Goal: Task Accomplishment & Management: Manage account settings

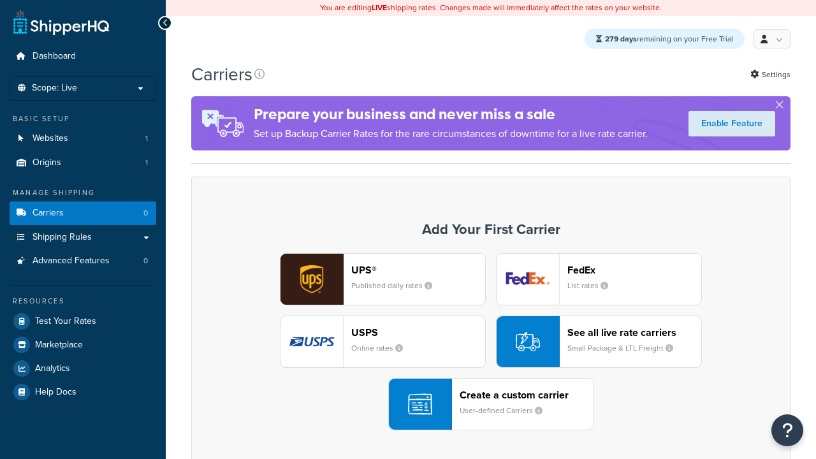
click at [491, 405] on div "Create a custom carrier User-defined Carriers" at bounding box center [527, 404] width 134 height 31
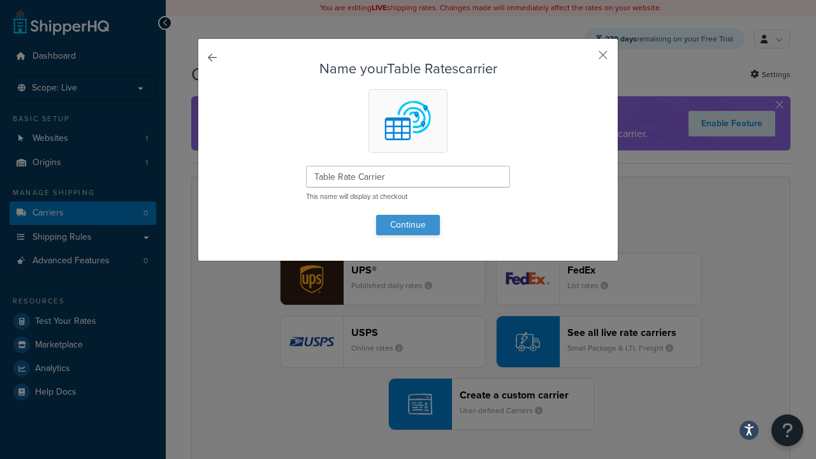
type input "Table Rate Carrier"
click at [408, 225] on button "Continue" at bounding box center [408, 225] width 64 height 20
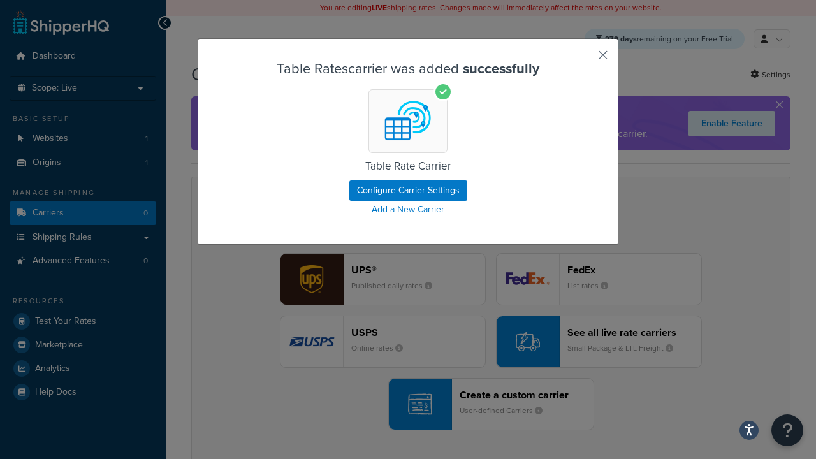
click at [584, 59] on button "button" at bounding box center [584, 59] width 3 height 3
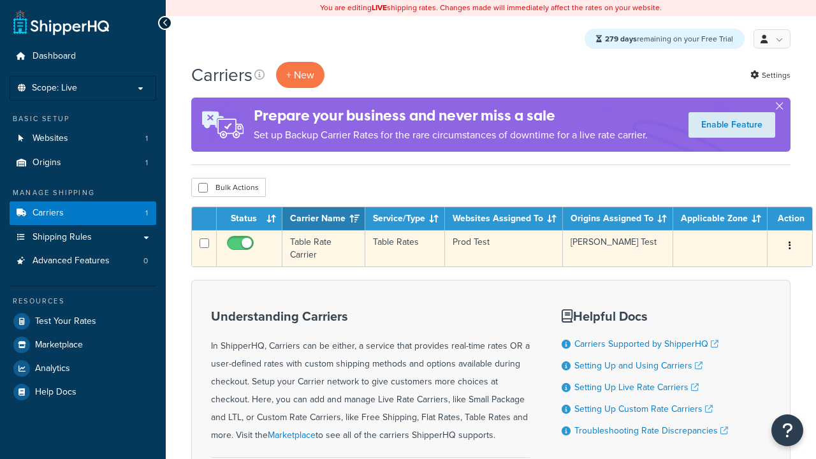
click at [789, 247] on icon "button" at bounding box center [790, 245] width 3 height 9
click at [0, 0] on link "Edit" at bounding box center [0, 0] width 0 height 0
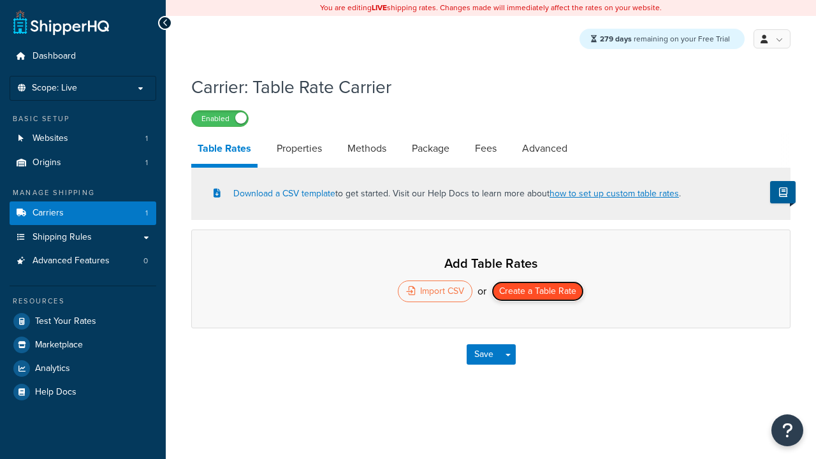
click at [538, 293] on button "Create a Table Rate" at bounding box center [538, 291] width 92 height 20
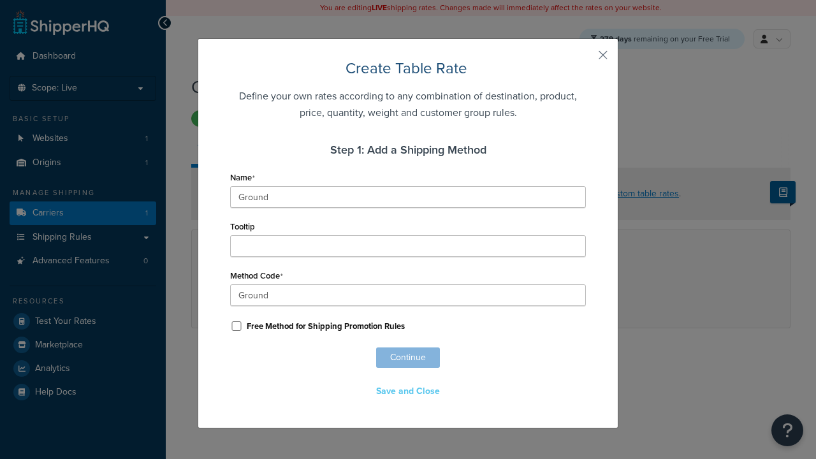
scroll to position [823, 0]
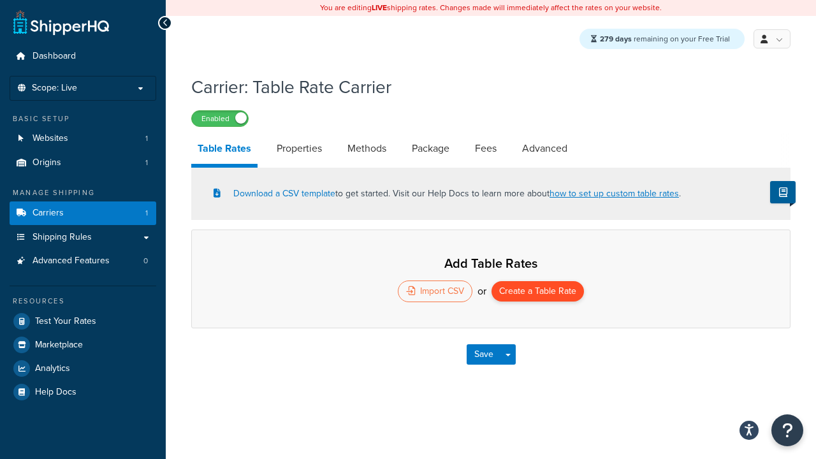
select select "25"
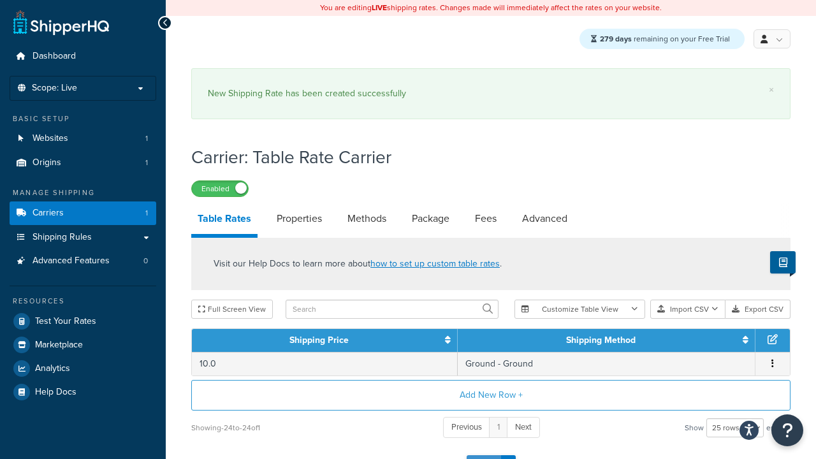
click at [484, 455] on button "Save" at bounding box center [484, 465] width 34 height 20
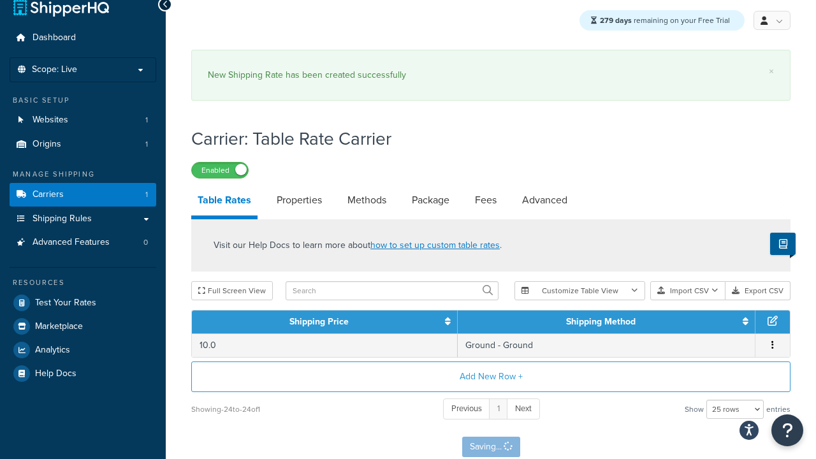
scroll to position [0, 0]
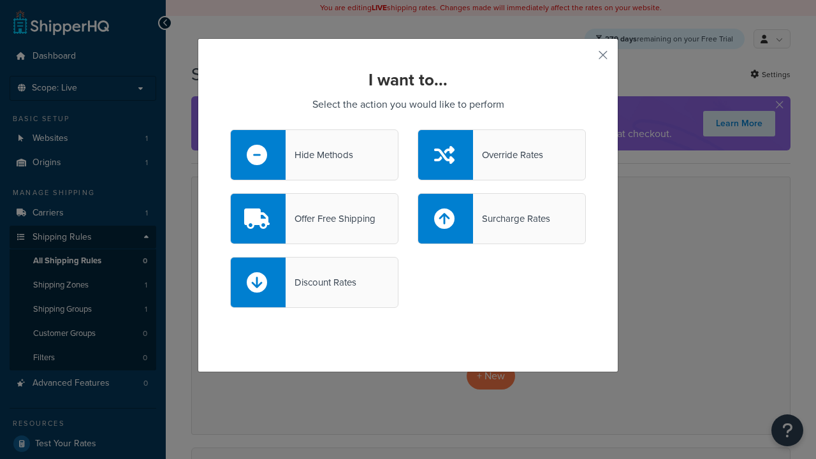
click at [314, 219] on div "Offer Free Shipping" at bounding box center [331, 219] width 90 height 18
click at [0, 0] on input "Offer Free Shipping" at bounding box center [0, 0] width 0 height 0
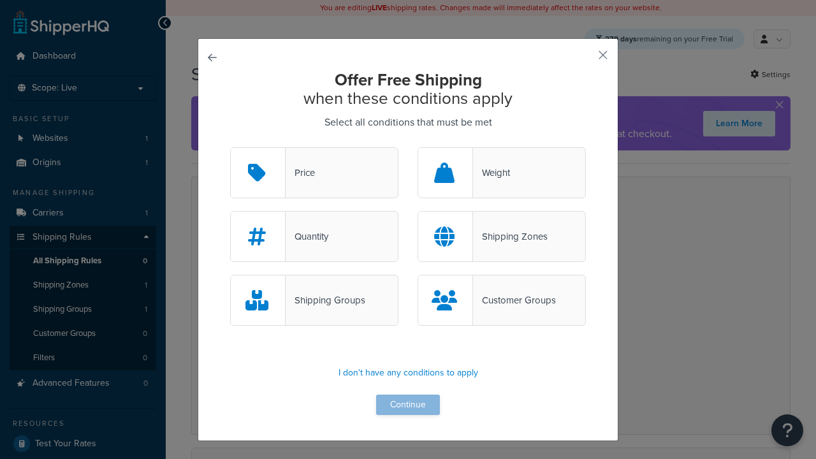
click at [314, 174] on div "Price" at bounding box center [300, 173] width 29 height 18
click at [0, 0] on input "Price" at bounding box center [0, 0] width 0 height 0
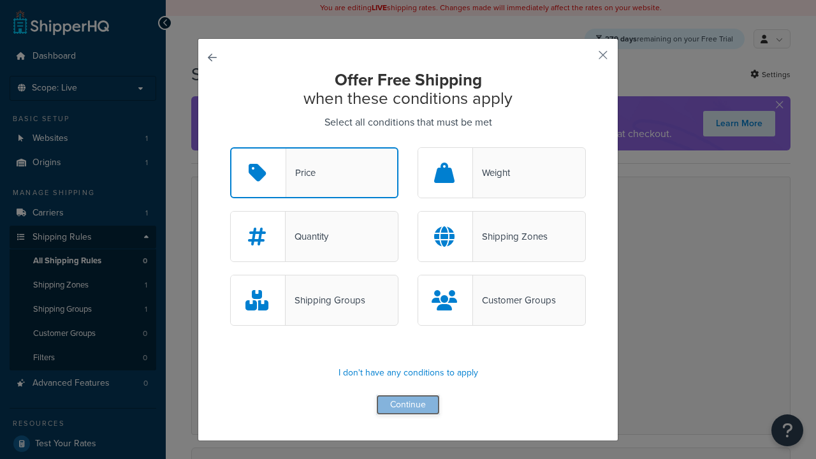
click at [408, 406] on button "Continue" at bounding box center [408, 405] width 64 height 20
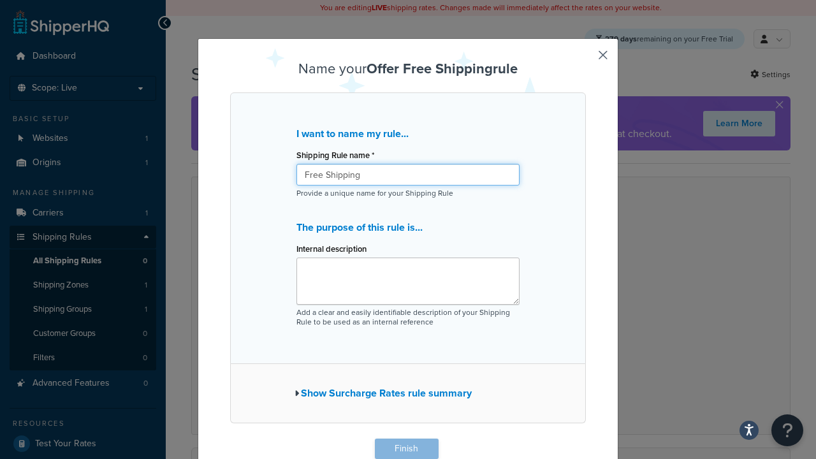
type input "Free Shipping"
click at [406, 449] on button "Finish" at bounding box center [407, 449] width 64 height 20
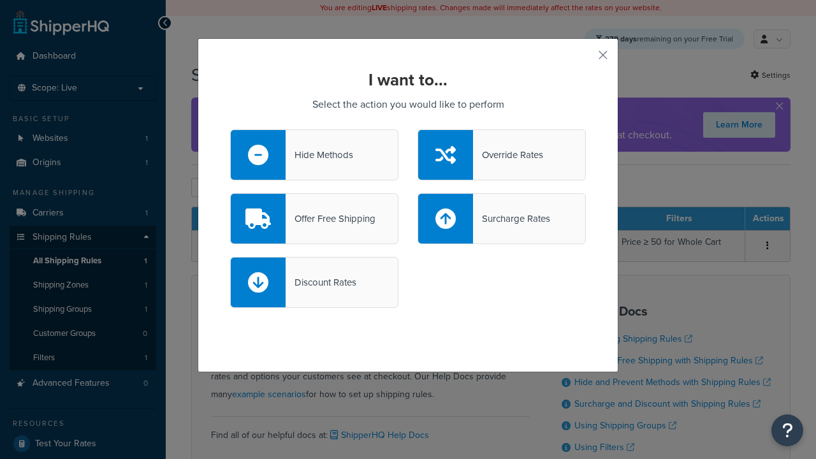
click at [502, 155] on div "Override Rates" at bounding box center [508, 155] width 70 height 18
click at [0, 0] on input "Override Rates" at bounding box center [0, 0] width 0 height 0
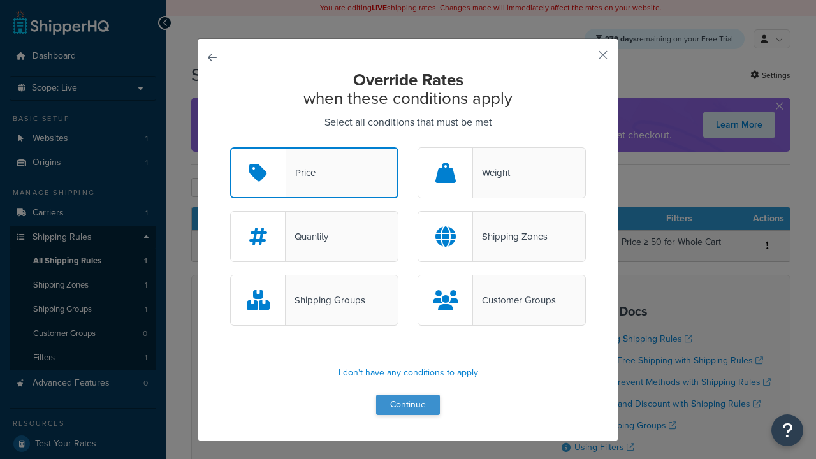
click at [408, 406] on button "Continue" at bounding box center [408, 405] width 64 height 20
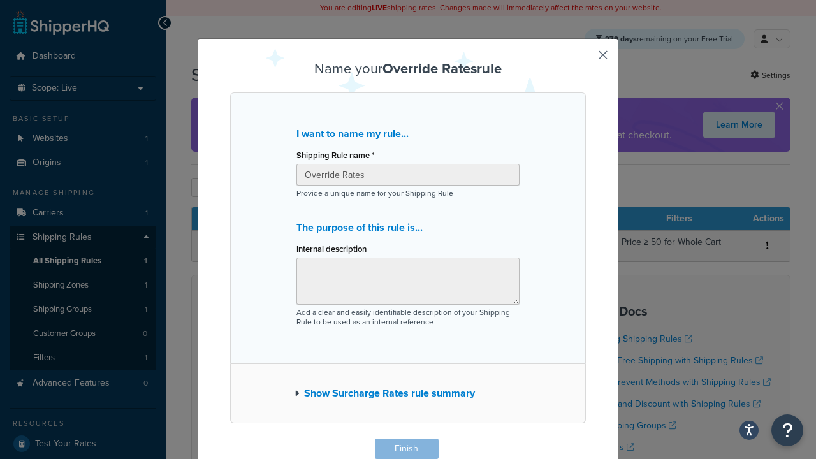
scroll to position [1, 0]
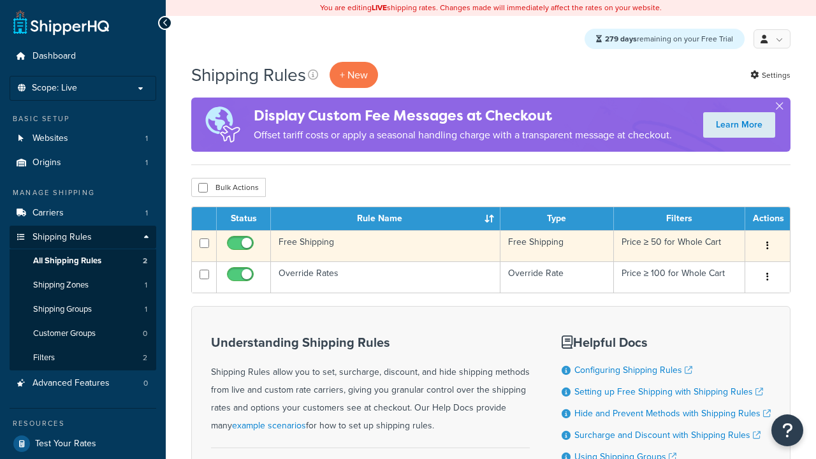
click at [767, 247] on icon "button" at bounding box center [768, 245] width 3 height 9
click at [0, 0] on link "Delete" at bounding box center [0, 0] width 0 height 0
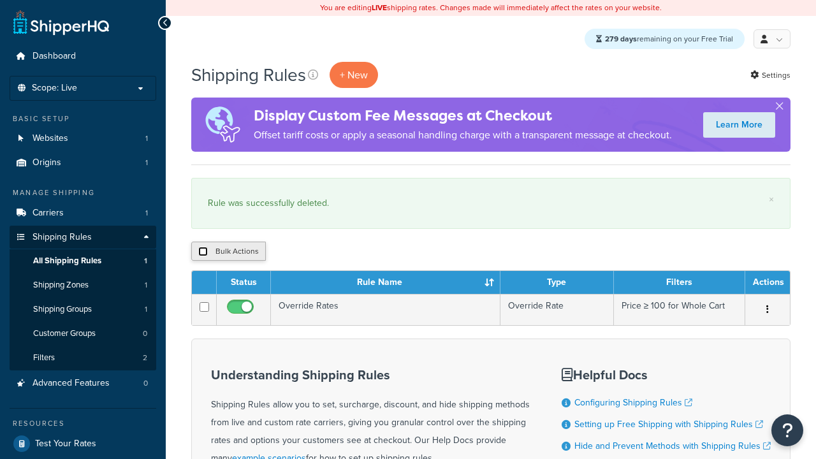
click at [203, 253] on input "checkbox" at bounding box center [203, 252] width 10 height 10
checkbox input "true"
click at [203, 253] on input "checkbox" at bounding box center [203, 252] width 10 height 10
checkbox input "false"
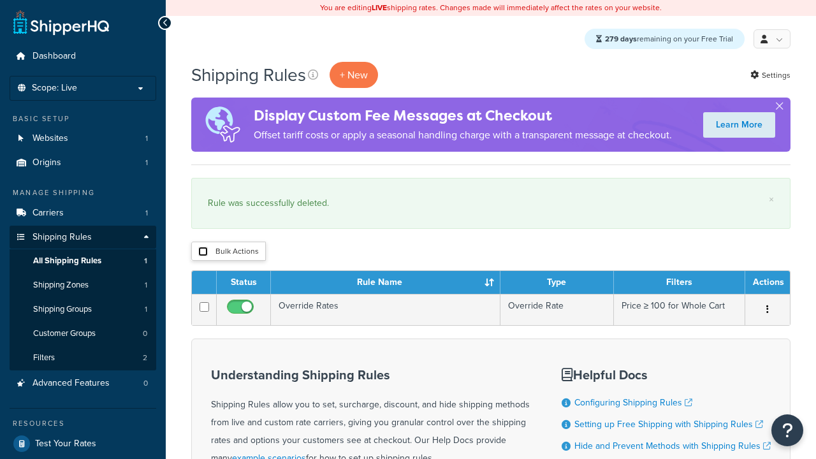
checkbox input "false"
click at [228, 253] on button "Bulk Actions" at bounding box center [228, 251] width 75 height 19
checkbox input "true"
click at [0, 0] on button "Delete" at bounding box center [0, 0] width 0 height 0
